Goal: Navigation & Orientation: Understand site structure

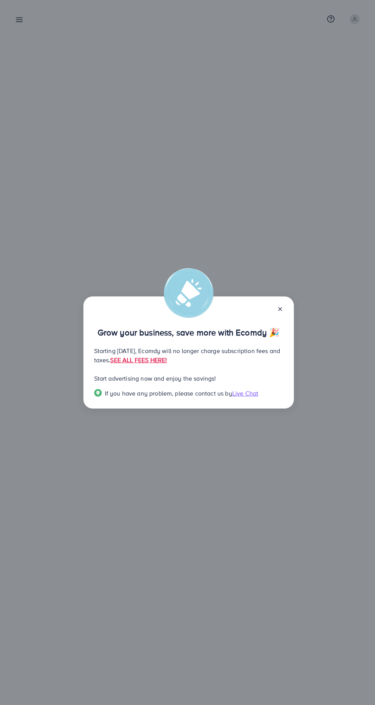
click at [280, 309] on line at bounding box center [279, 309] width 3 height 3
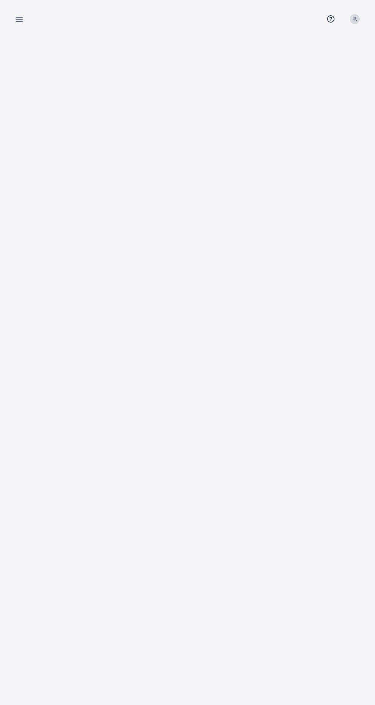
click at [35, 16] on div "Overview Help Center Contact Support Term and policy About Us Profile Log out" at bounding box center [187, 19] width 350 height 20
click at [22, 20] on line at bounding box center [19, 20] width 6 height 0
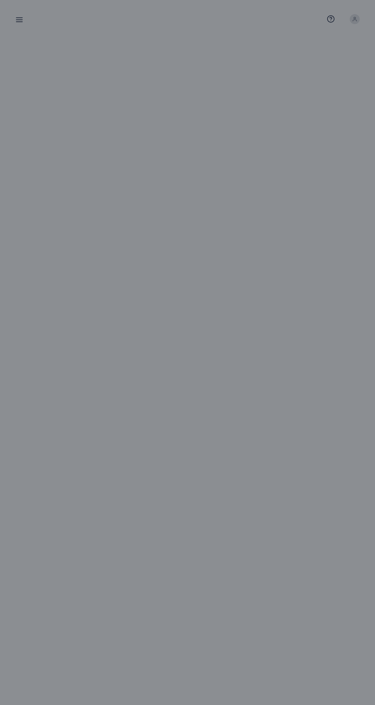
click at [21, 24] on div at bounding box center [187, 423] width 375 height 846
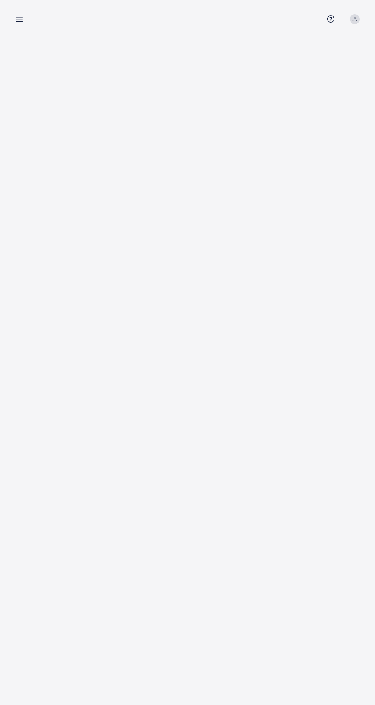
click at [18, 19] on icon at bounding box center [19, 20] width 8 height 8
click at [19, 23] on icon at bounding box center [19, 20] width 8 height 8
click at [353, 20] on icon at bounding box center [354, 18] width 5 height 5
click at [34, 13] on div "Overview Help Center Contact Support Term and policy About Us Profile Log out" at bounding box center [187, 19] width 350 height 20
click at [22, 20] on line at bounding box center [19, 20] width 6 height 0
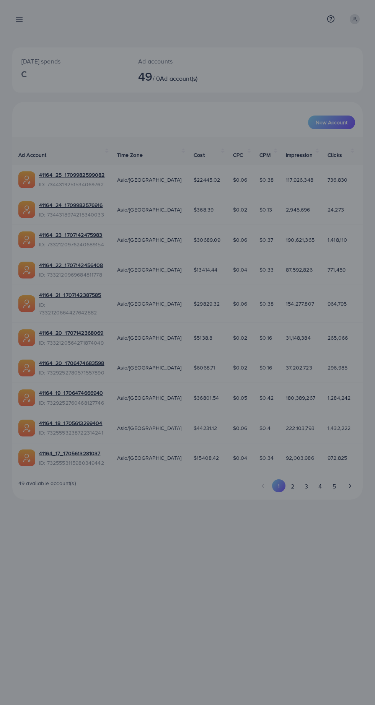
click at [14, 9] on div at bounding box center [187, 423] width 375 height 846
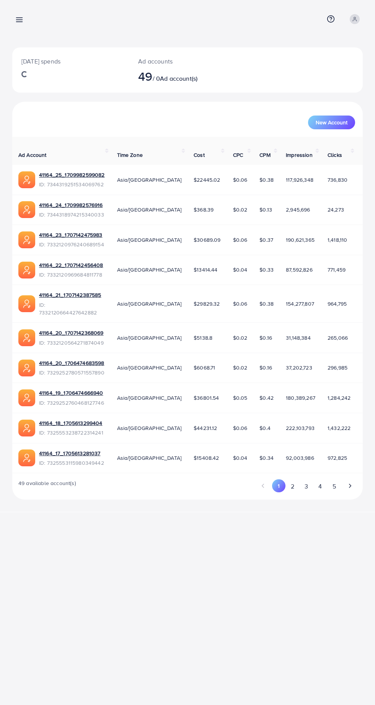
click at [18, 21] on icon at bounding box center [19, 20] width 8 height 8
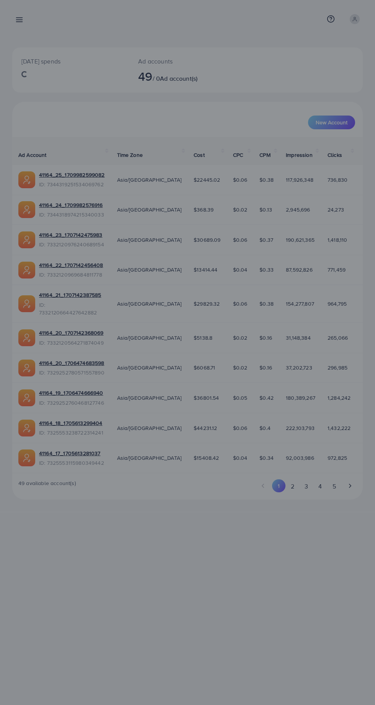
click at [28, 21] on div at bounding box center [187, 423] width 375 height 846
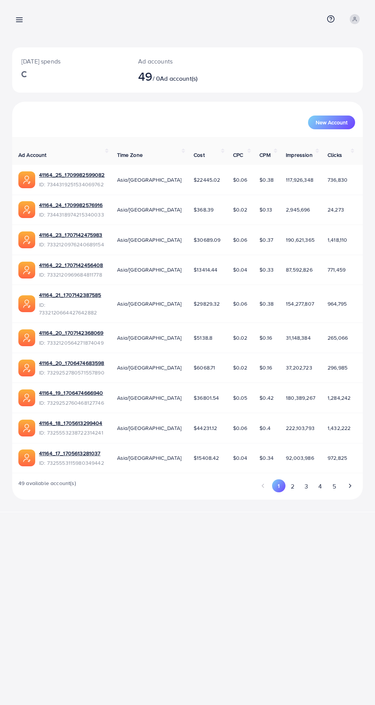
click at [21, 22] on line at bounding box center [19, 22] width 6 height 0
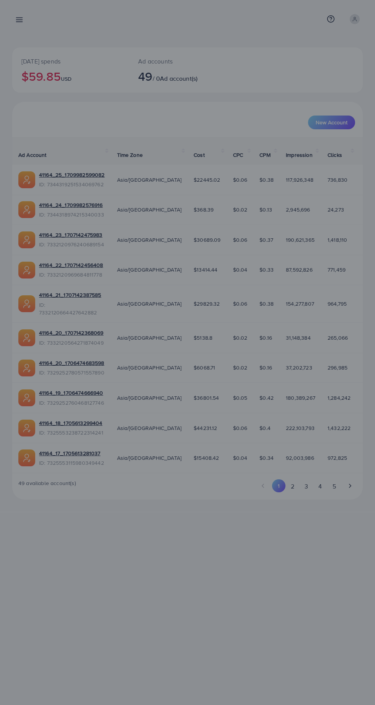
click at [16, 13] on div at bounding box center [187, 423] width 375 height 846
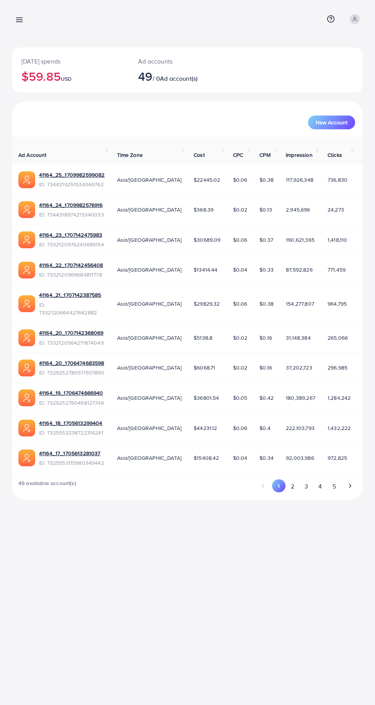
click at [18, 19] on icon at bounding box center [19, 20] width 8 height 8
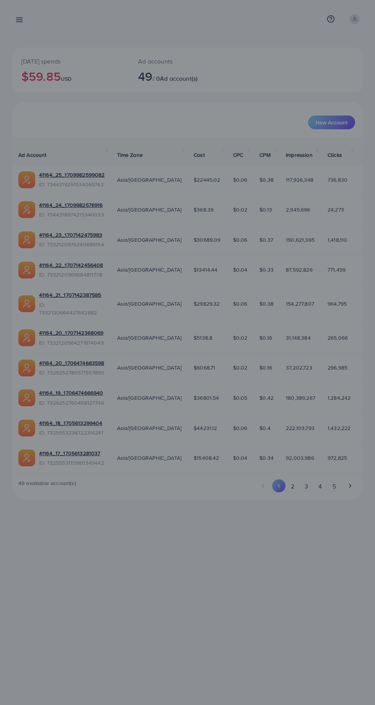
click at [303, 643] on div at bounding box center [187, 423] width 375 height 846
